Goal: Find contact information: Find contact information

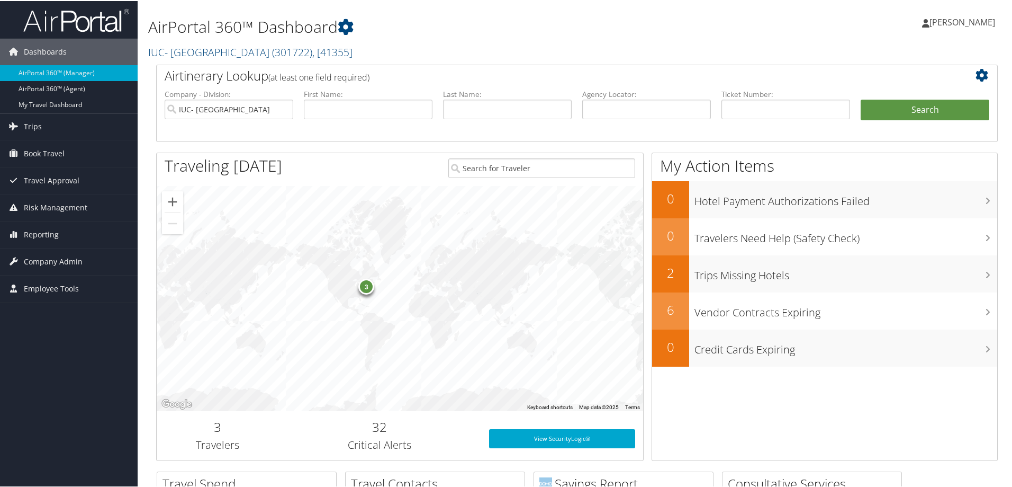
click at [461, 32] on h1 "AirPortal 360™ Dashboard" at bounding box center [434, 26] width 572 height 22
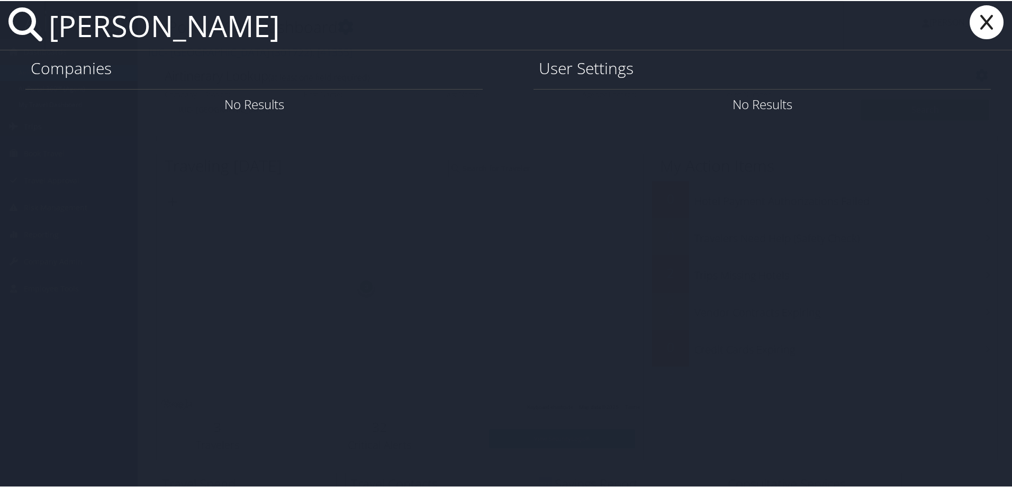
drag, startPoint x: 301, startPoint y: 19, endPoint x: 28, endPoint y: 25, distance: 272.7
click at [28, 25] on div "kristine bardull" at bounding box center [508, 24] width 1017 height 49
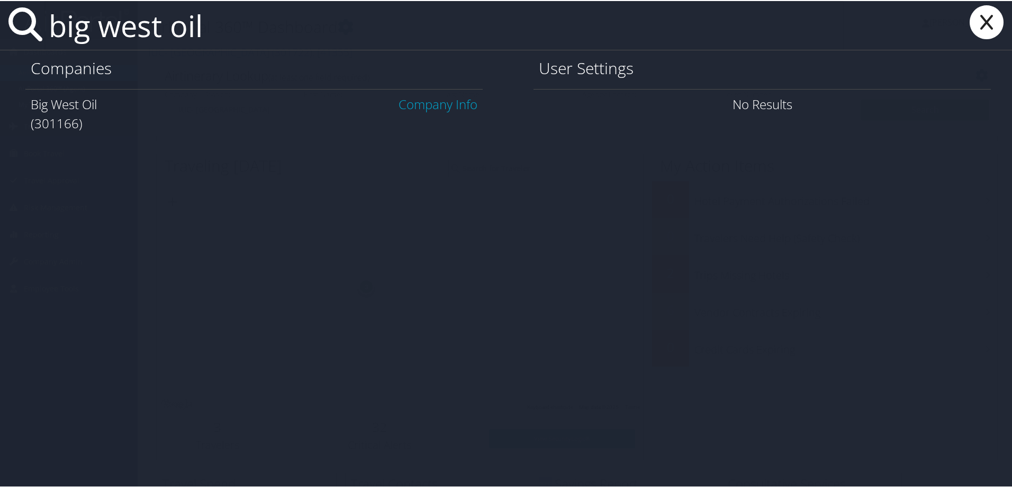
type input "big west oil"
click at [423, 106] on link "Company Info" at bounding box center [438, 102] width 79 height 17
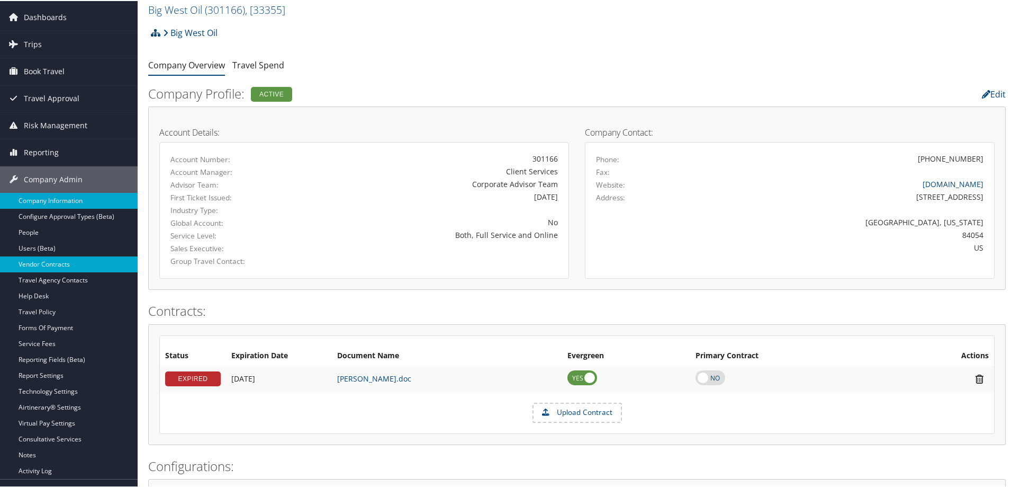
scroll to position [106, 0]
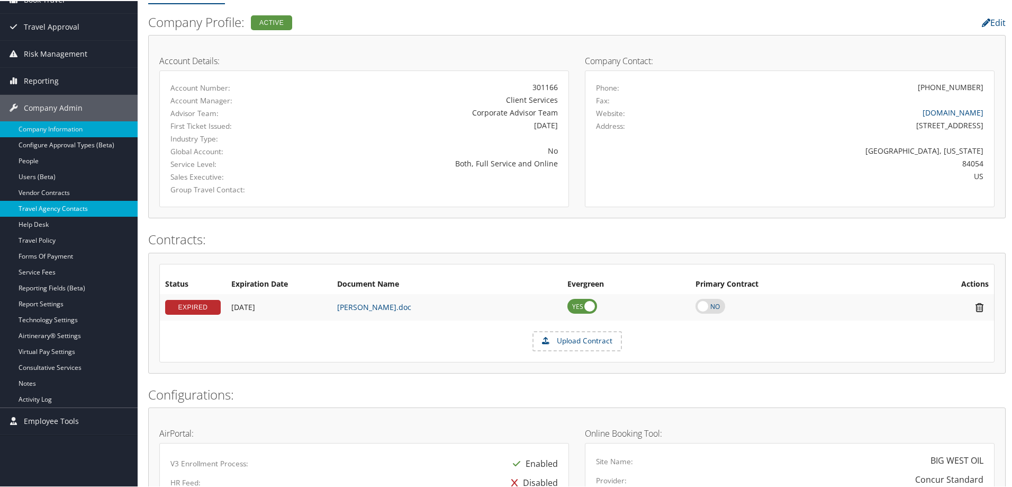
click at [78, 208] on link "Travel Agency Contacts" at bounding box center [69, 208] width 138 height 16
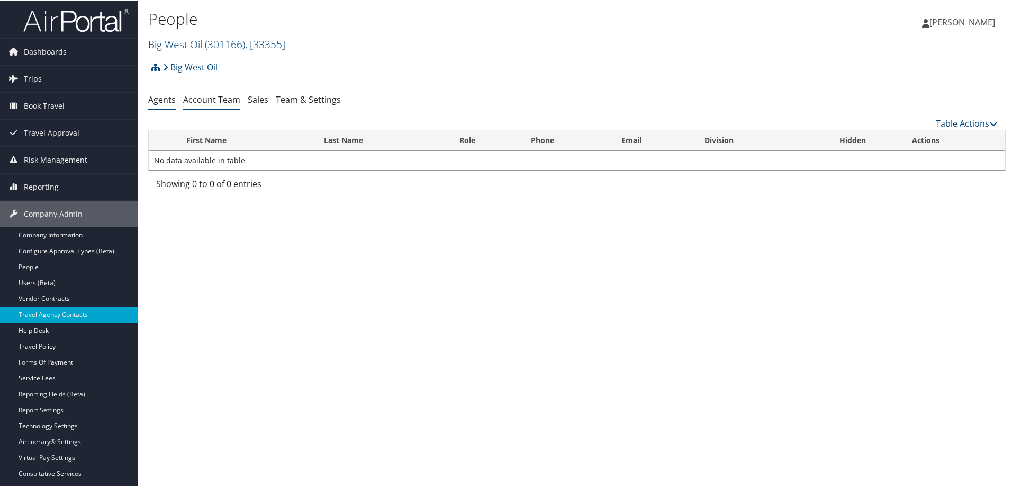
click at [221, 100] on link "Account Team" at bounding box center [211, 99] width 57 height 12
